Goal: Learn about a topic: Learn about a topic

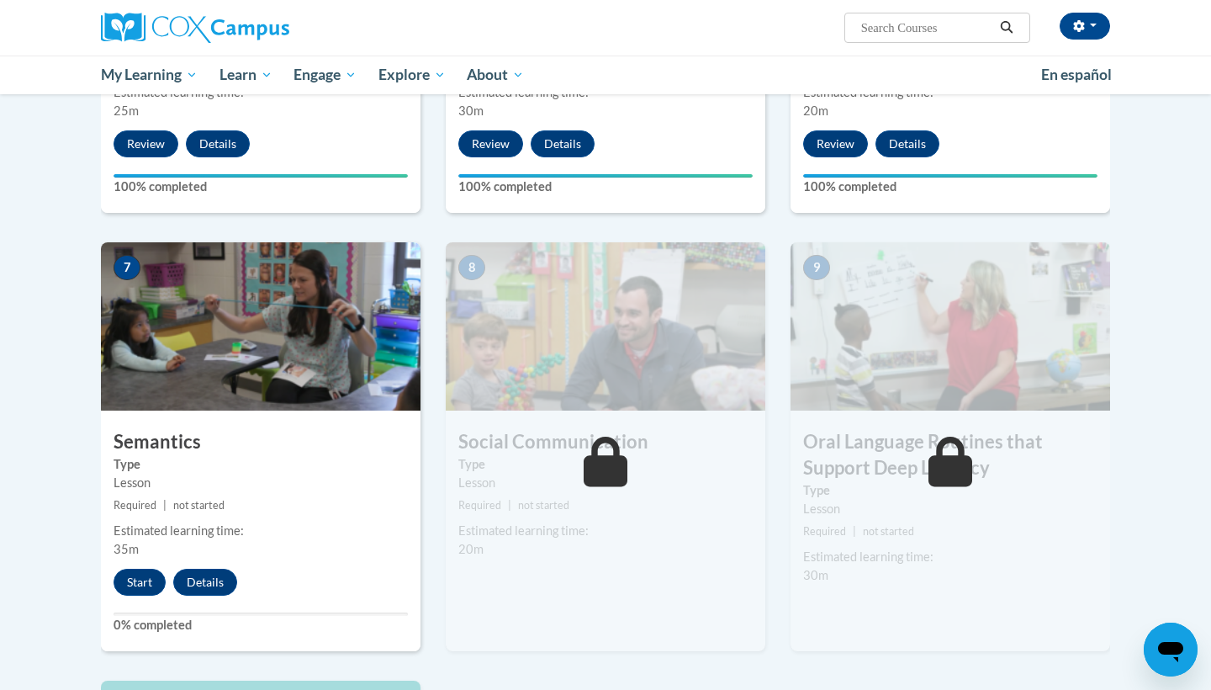
scroll to position [1130, 0]
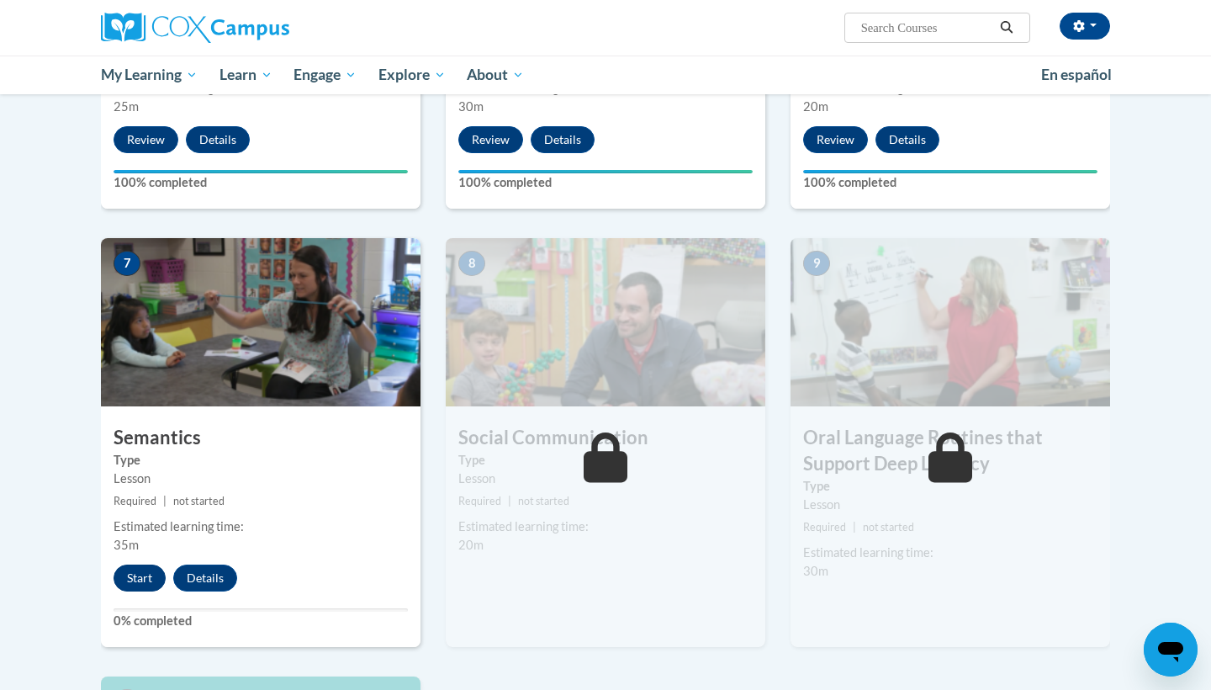
click at [142, 572] on button "Start" at bounding box center [140, 577] width 52 height 27
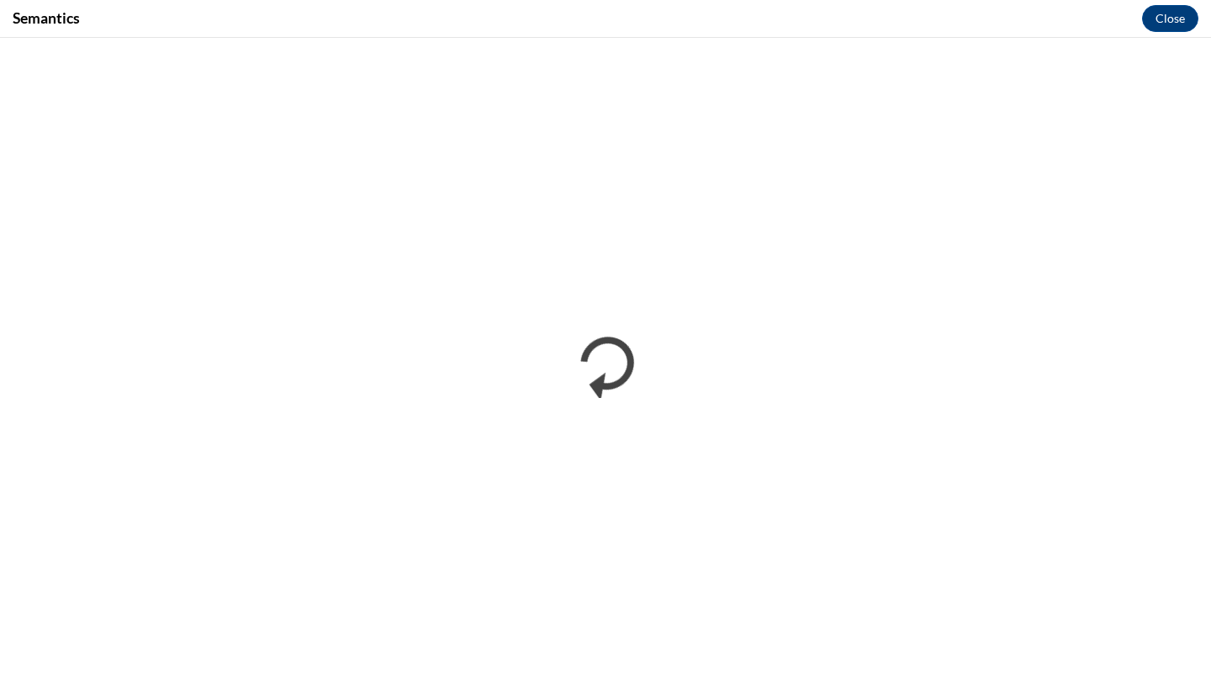
scroll to position [0, 0]
